Goal: Task Accomplishment & Management: Manage account settings

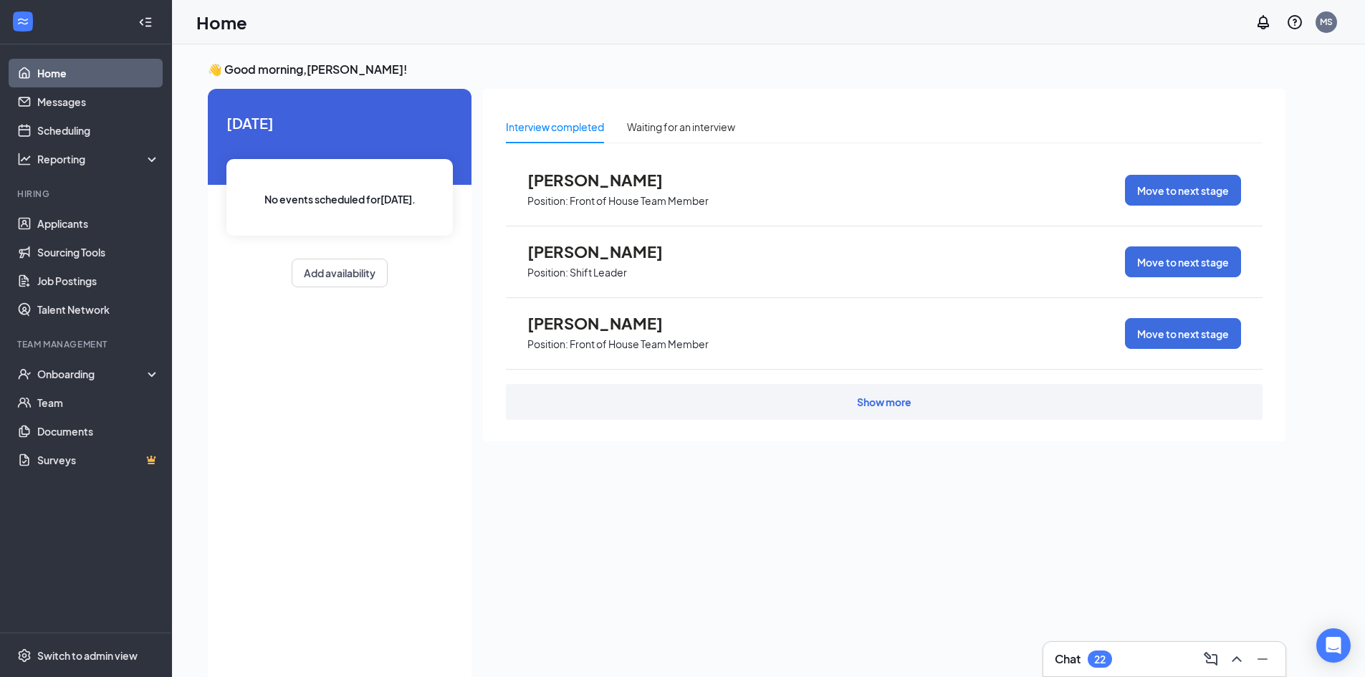
click at [881, 403] on div "Show more" at bounding box center [884, 402] width 54 height 14
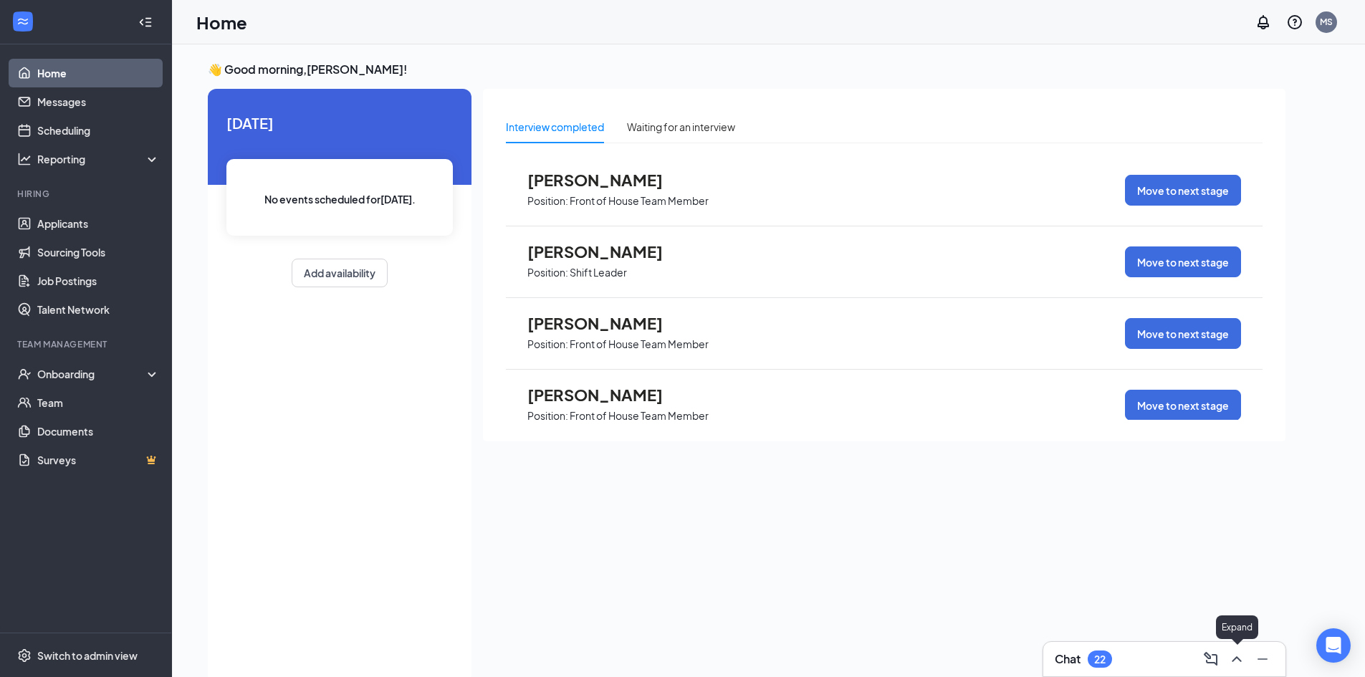
click at [1240, 659] on icon "ChevronUp" at bounding box center [1236, 660] width 9 height 6
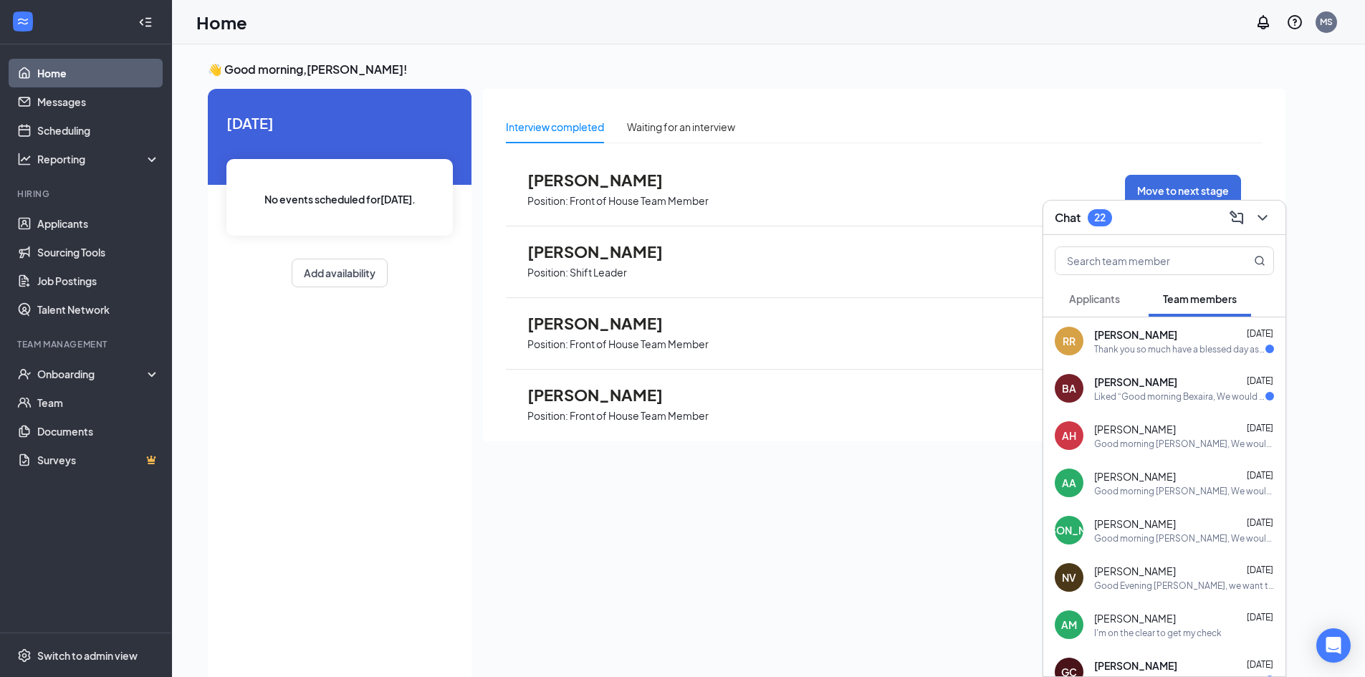
click at [1173, 444] on div "Good morning [PERSON_NAME], We would like to let you know that our rescheduled …" at bounding box center [1184, 444] width 180 height 12
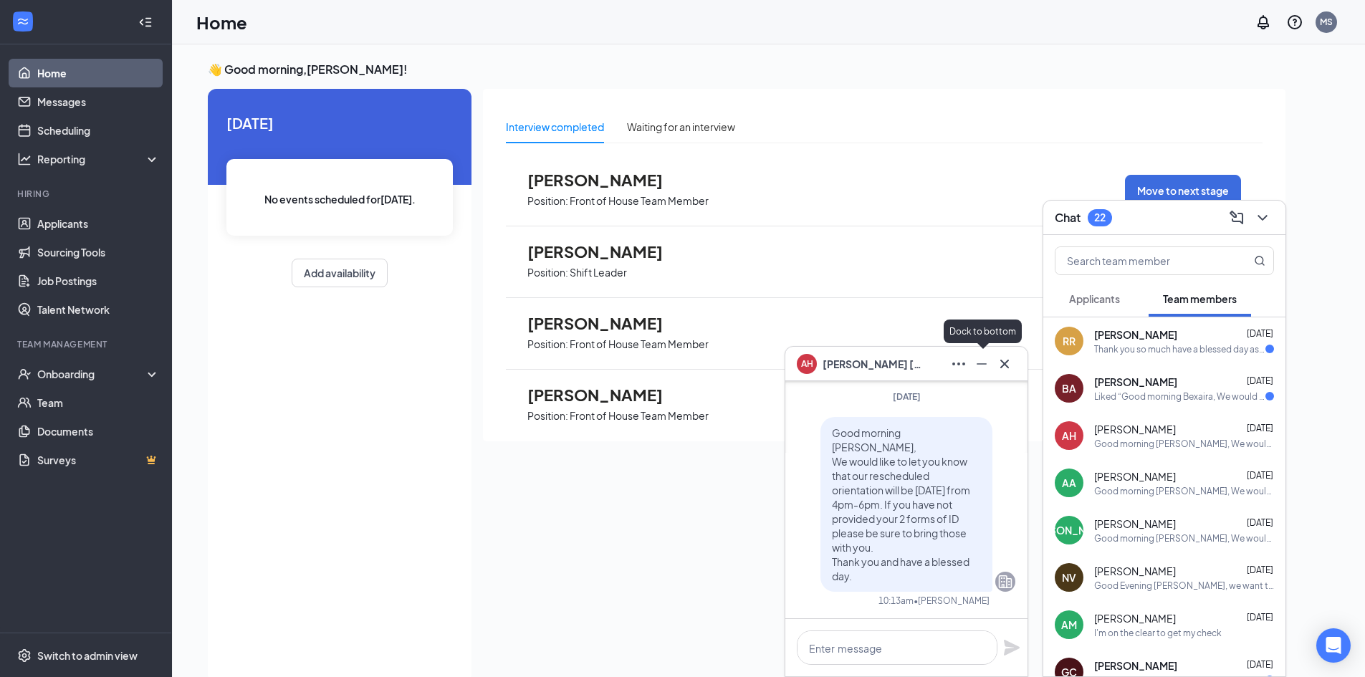
click at [983, 362] on icon "Minimize" at bounding box center [981, 363] width 17 height 17
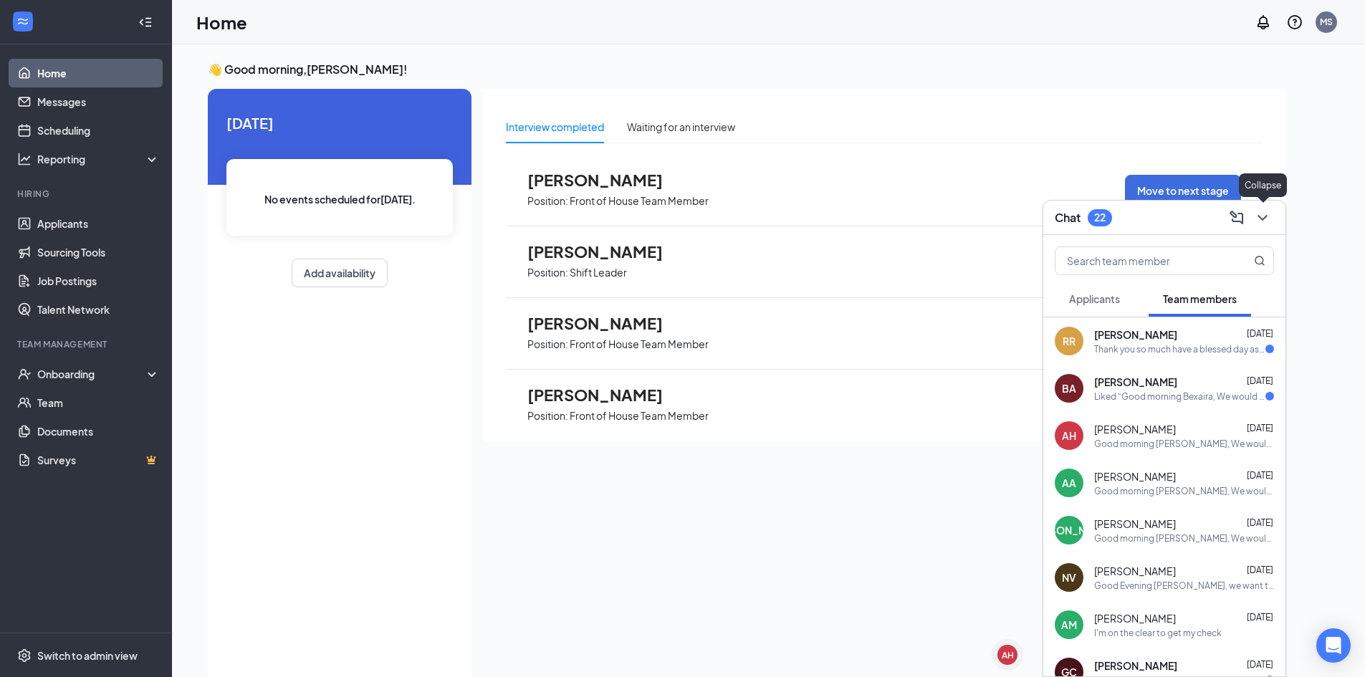
click at [1261, 216] on icon "ChevronDown" at bounding box center [1262, 217] width 17 height 17
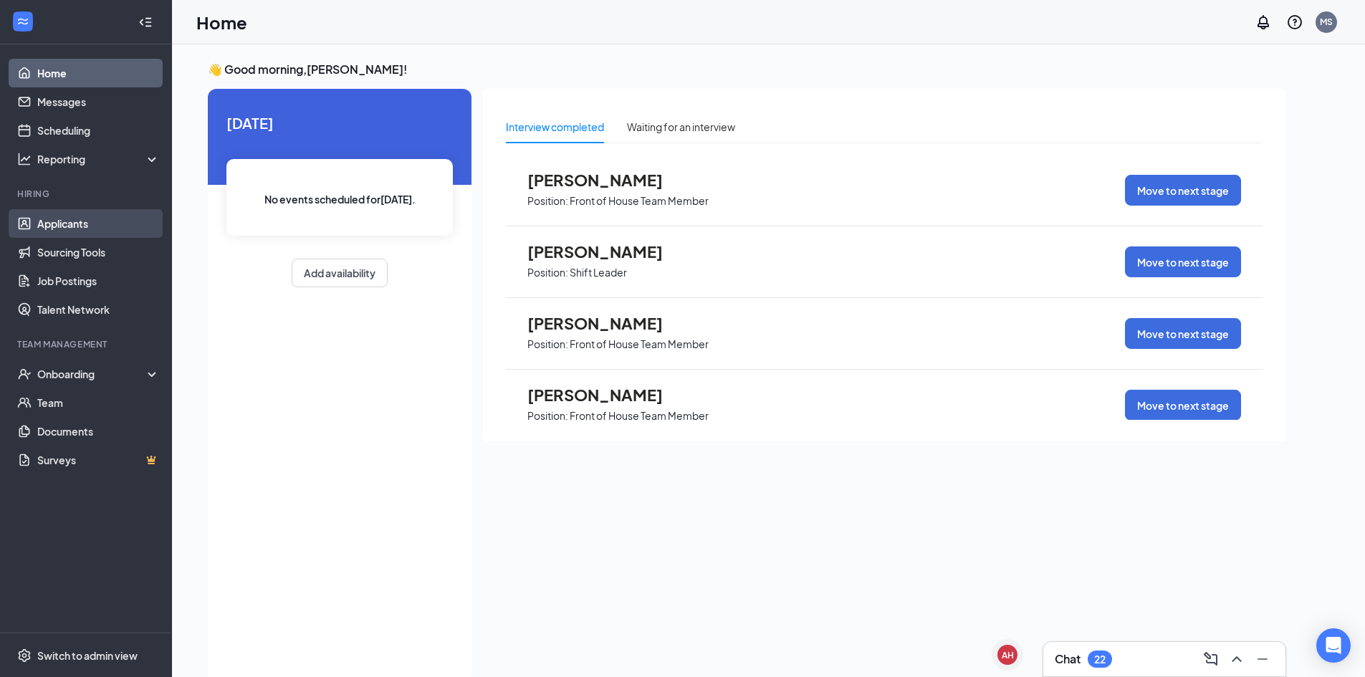
click at [84, 211] on link "Applicants" at bounding box center [98, 223] width 123 height 29
